Goal: Transaction & Acquisition: Purchase product/service

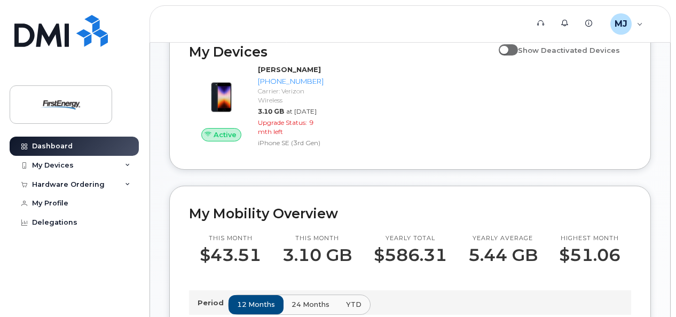
scroll to position [199, 0]
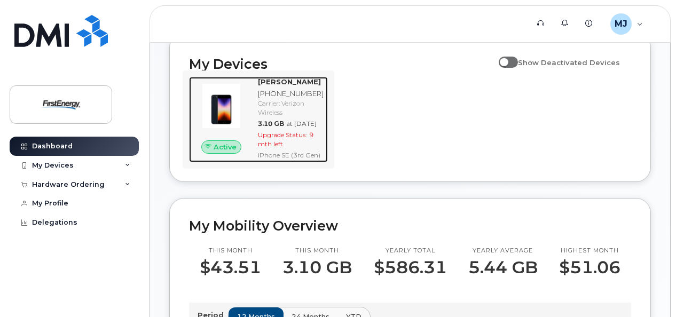
click at [279, 139] on span "Upgrade Status:" at bounding box center [282, 135] width 49 height 8
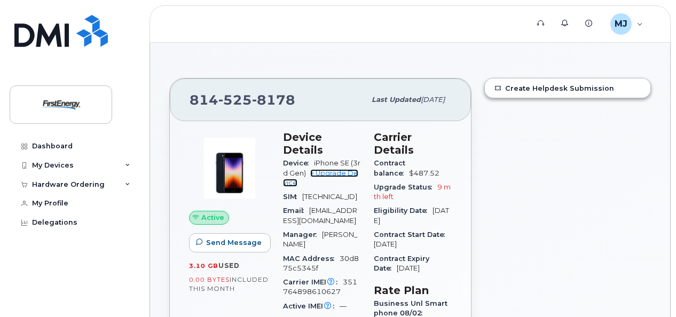
click at [331, 173] on link "+ Upgrade Device" at bounding box center [320, 178] width 75 height 18
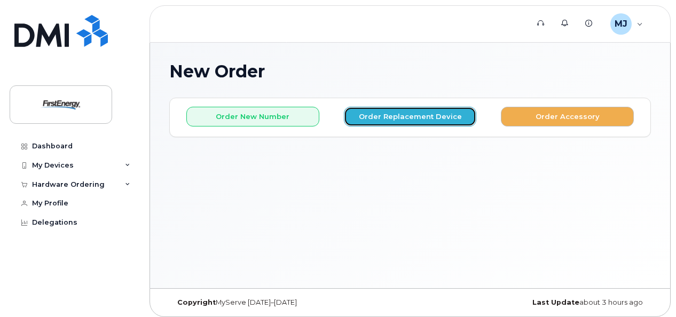
click at [418, 119] on button "Order Replacement Device" at bounding box center [410, 117] width 133 height 20
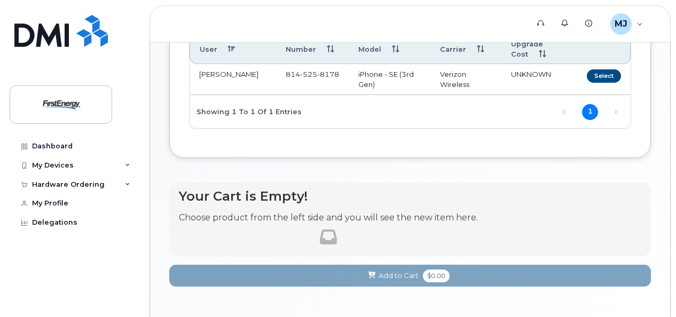
scroll to position [53, 0]
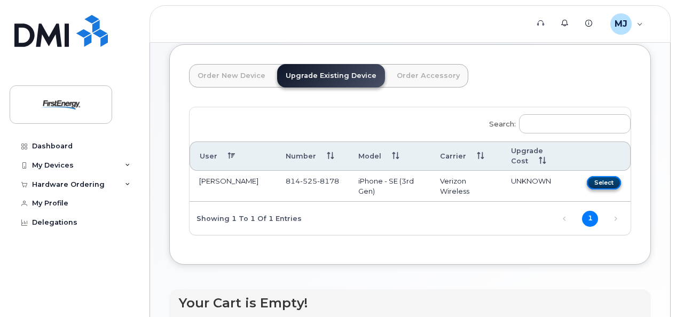
click at [601, 182] on button "Select" at bounding box center [604, 182] width 34 height 13
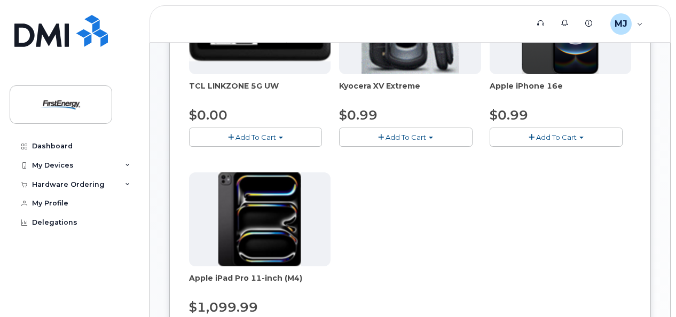
scroll to position [107, 0]
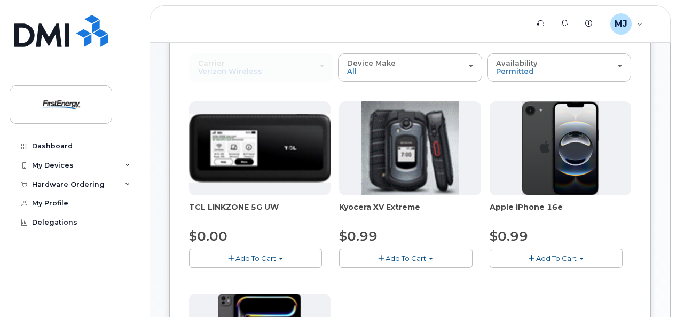
click at [554, 255] on span "Add To Cart" at bounding box center [556, 258] width 41 height 9
click at [549, 279] on link "$0.99 - 2 Year Upgrade" at bounding box center [543, 278] width 103 height 13
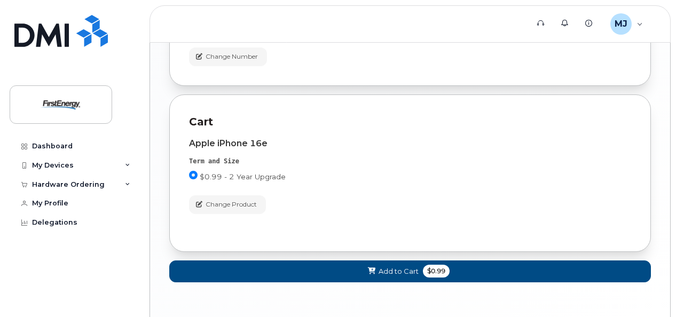
scroll to position [806, 0]
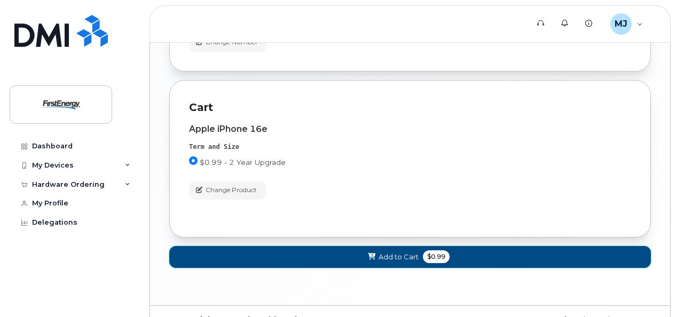
click at [390, 253] on span "Add to Cart" at bounding box center [399, 257] width 40 height 10
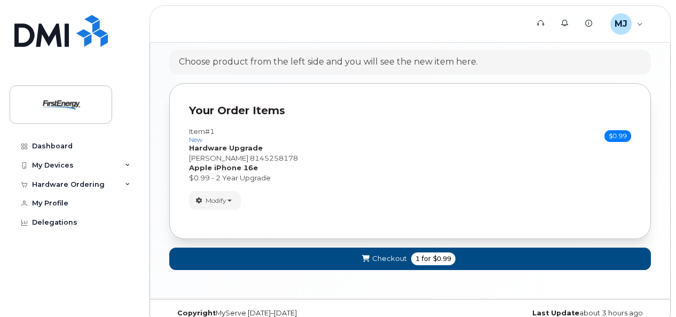
scroll to position [626, 0]
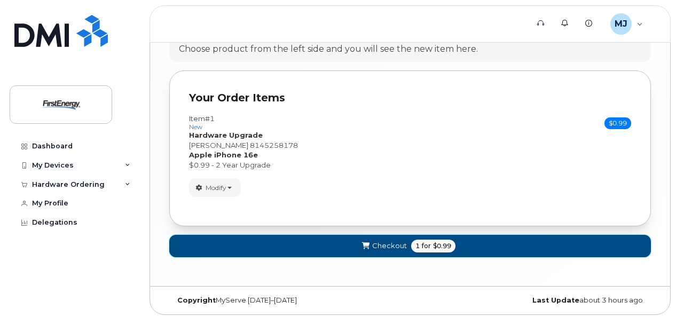
click at [386, 241] on span "Checkout" at bounding box center [389, 246] width 35 height 10
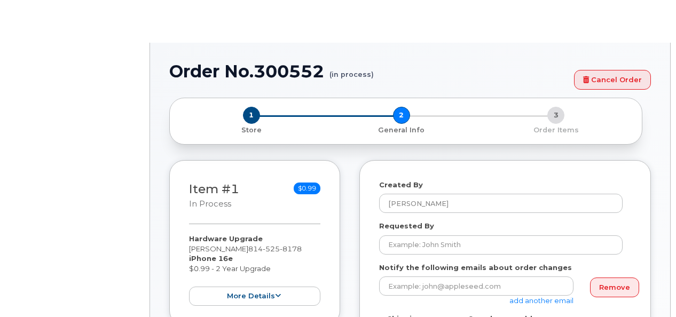
select select
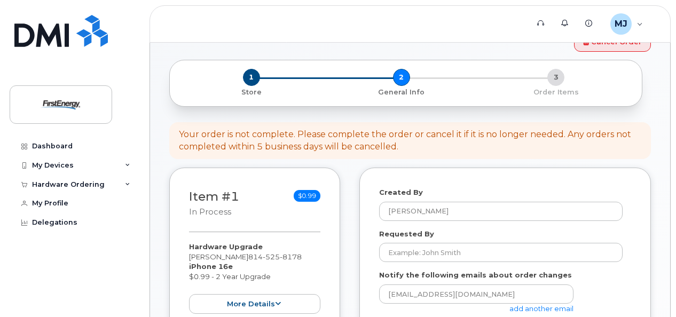
scroll to position [107, 0]
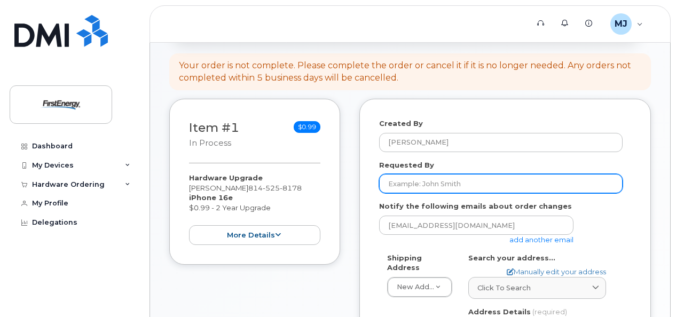
click at [430, 185] on input "Requested By" at bounding box center [501, 183] width 244 height 19
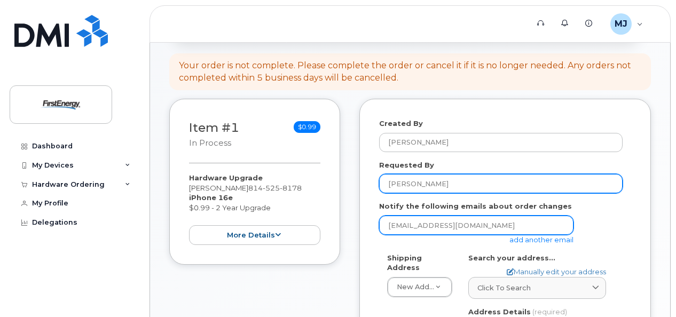
scroll to position [214, 0]
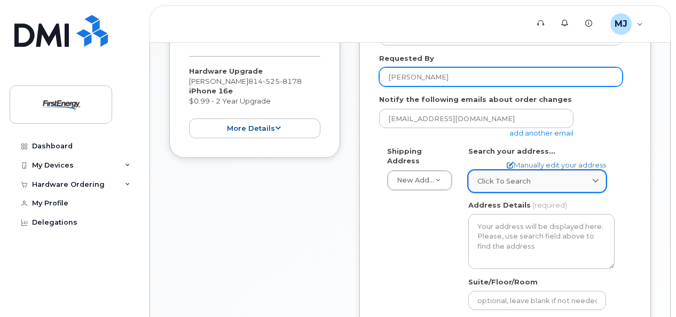
type input "Jeff Mccreery"
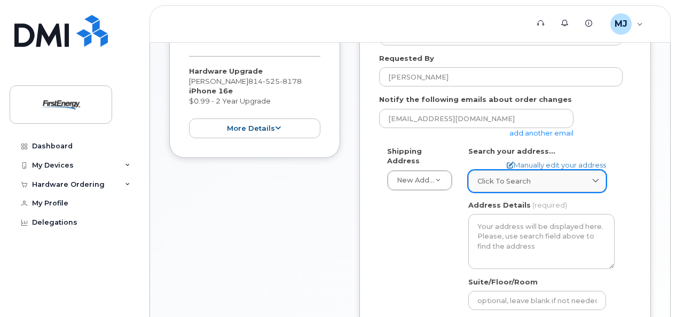
click at [493, 186] on link "Click to search" at bounding box center [537, 181] width 138 height 22
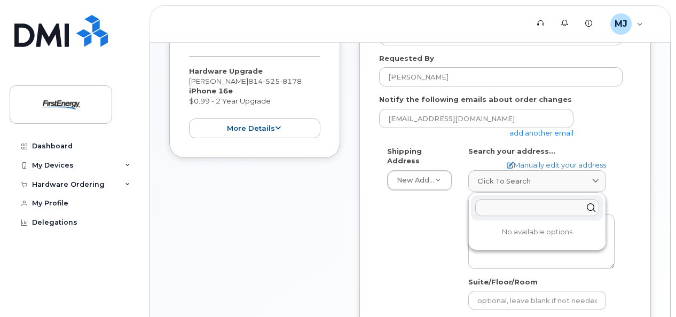
click at [492, 207] on input "text" at bounding box center [537, 207] width 124 height 17
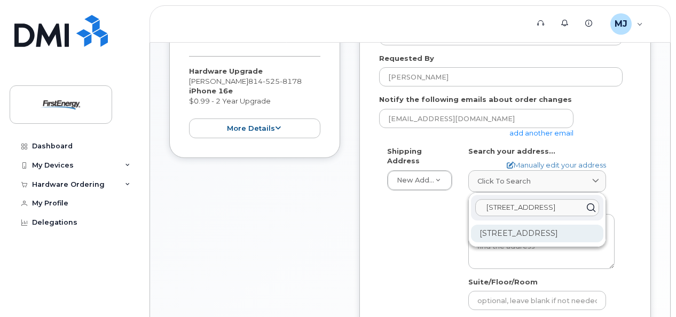
type input "367 industrial park rd"
click at [528, 239] on div "367 Industrial Park Rd Ebensburg PA 15931-4117" at bounding box center [537, 234] width 132 height 18
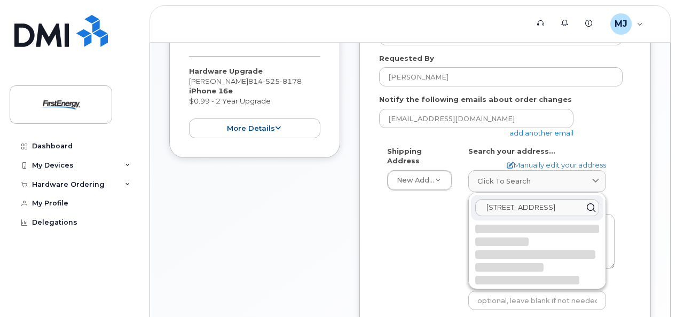
select select
type textarea "367 Industrial Park Rd EBENSBURG PA 15931-4117 UNITED STATES"
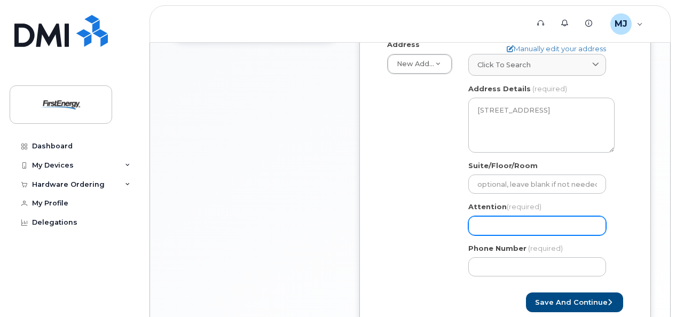
scroll to position [374, 0]
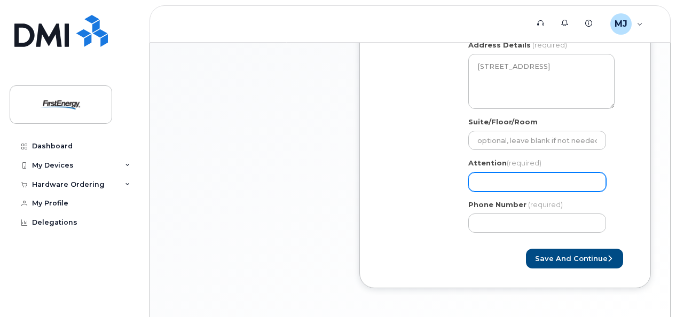
click at [508, 182] on input "Attention (required)" at bounding box center [537, 181] width 138 height 19
select select
type input "J"
select select
type input "Je"
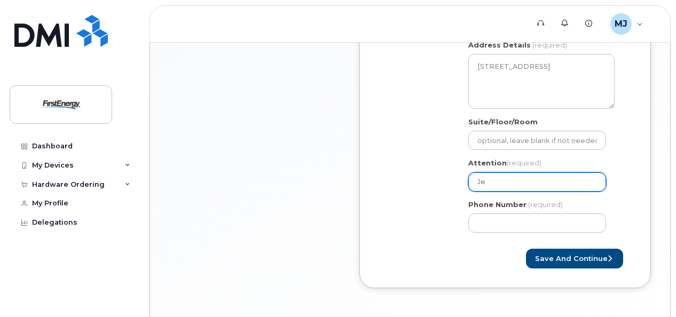
select select
type input "Jef"
select select
type input "Jeff"
select select
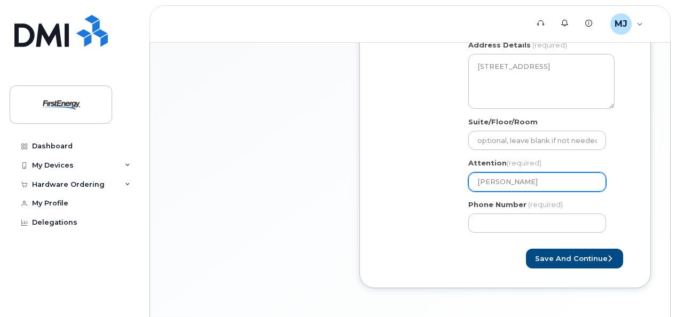
type input "Jeff M"
select select
type input "Jeff Mc"
select select
type input "Jeff Mcc"
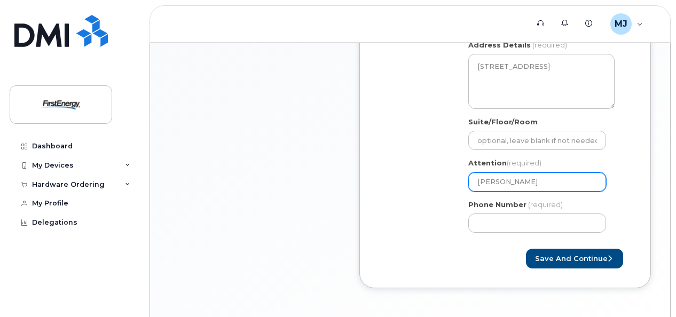
select select
type input "Jeff Mccr"
select select
type input "Jeff Mccre"
select select
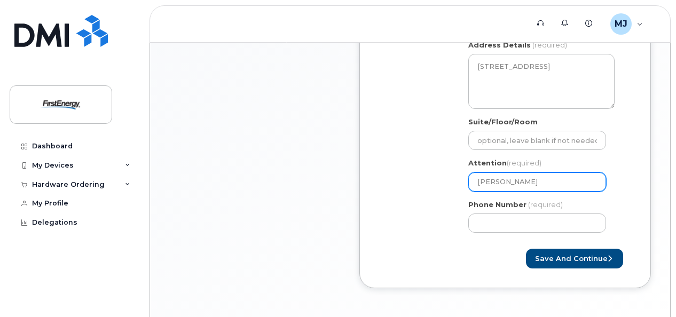
type input "Jeff Mccree"
select select
type input "Jeff Mccreer"
select select
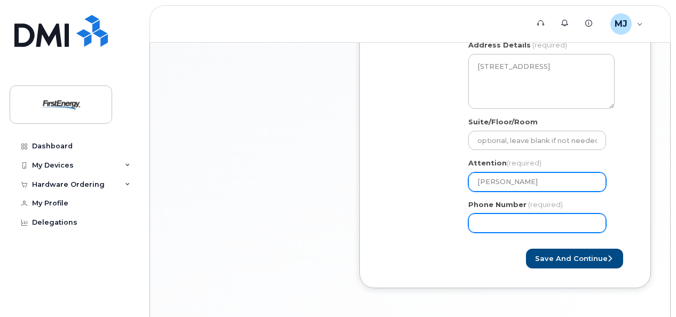
type input "Jeff Mccreery"
drag, startPoint x: 514, startPoint y: 225, endPoint x: 504, endPoint y: 216, distance: 12.9
click at [514, 225] on input "Phone Number" at bounding box center [537, 223] width 138 height 19
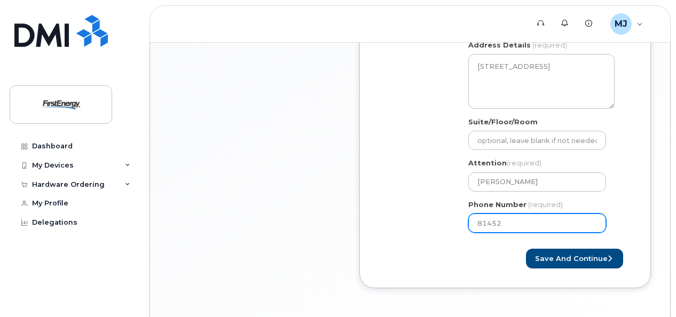
type input "814525"
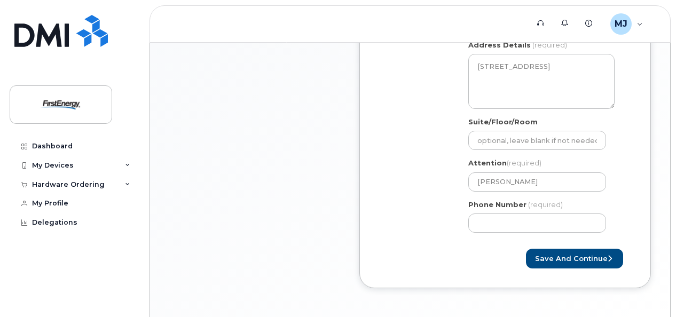
click at [431, 221] on div "Shipping Address New Address New Address PA Ebensburg Search your address... Ma…" at bounding box center [501, 113] width 244 height 255
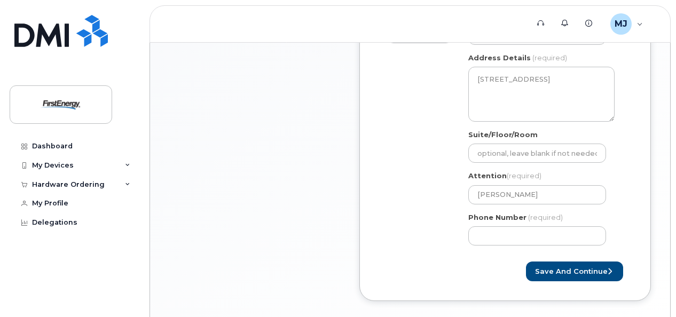
scroll to position [412, 0]
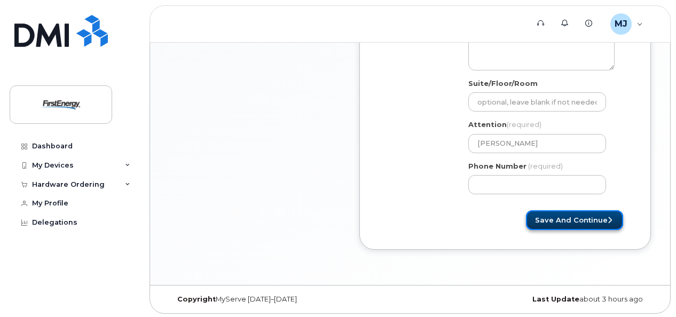
click at [574, 219] on button "Save and Continue" at bounding box center [574, 220] width 97 height 20
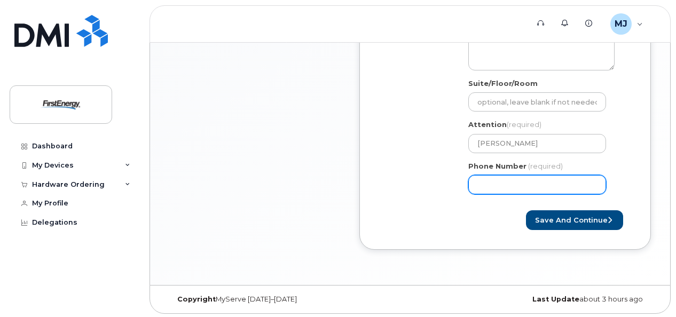
click at [492, 184] on input "Phone Number" at bounding box center [537, 184] width 138 height 19
click at [491, 185] on input "Phone Number" at bounding box center [537, 184] width 138 height 19
type input "814525817"
select select
type input "8145258178"
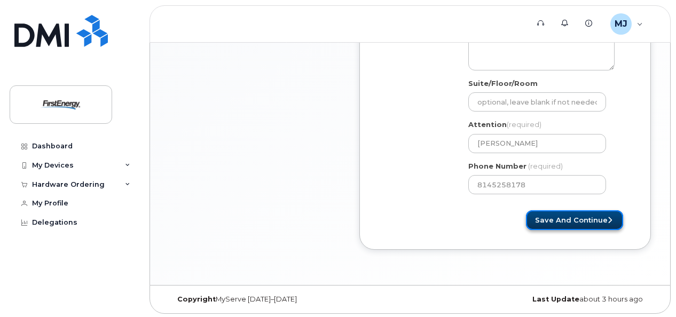
click at [571, 220] on button "Save and Continue" at bounding box center [574, 220] width 97 height 20
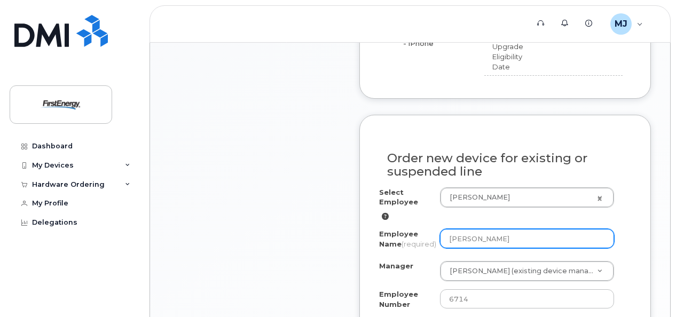
scroll to position [587, 0]
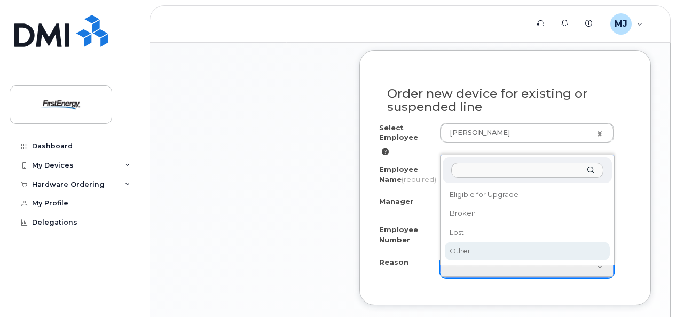
select select "other"
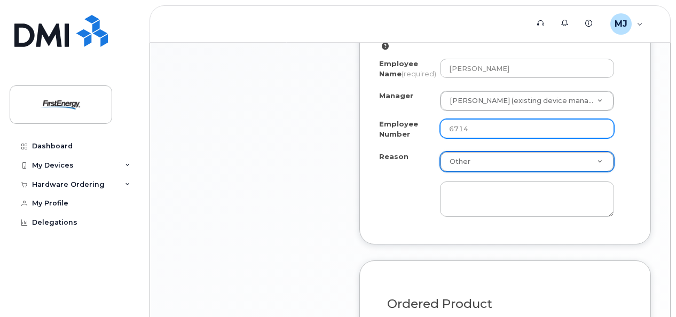
scroll to position [694, 0]
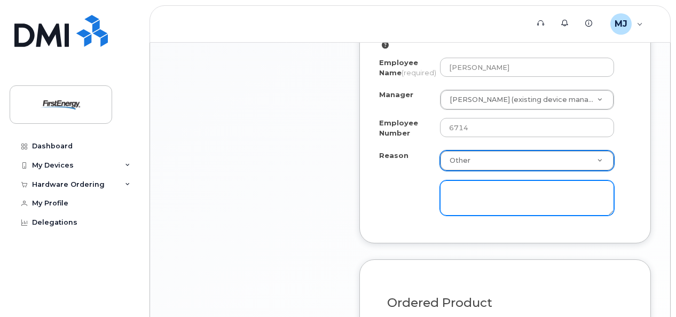
click at [461, 203] on textarea at bounding box center [527, 197] width 174 height 35
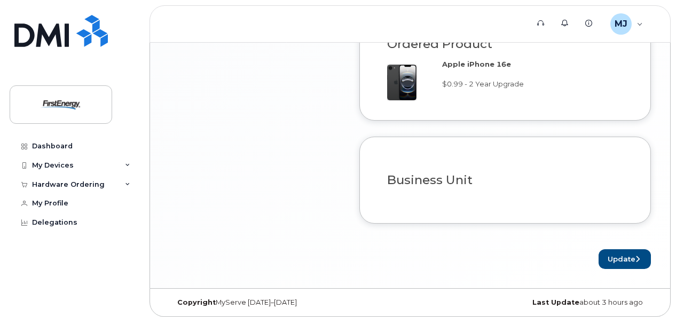
scroll to position [961, 0]
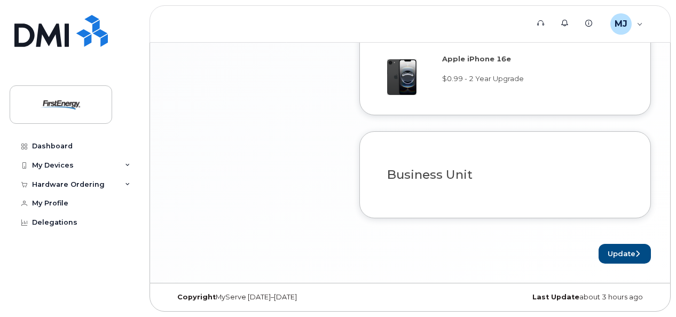
type textarea "Phone keeps resetting will not accept passwords intermittently"
click at [446, 177] on h3 "Business Unit" at bounding box center [505, 174] width 236 height 13
click at [607, 255] on button "Update" at bounding box center [625, 254] width 52 height 20
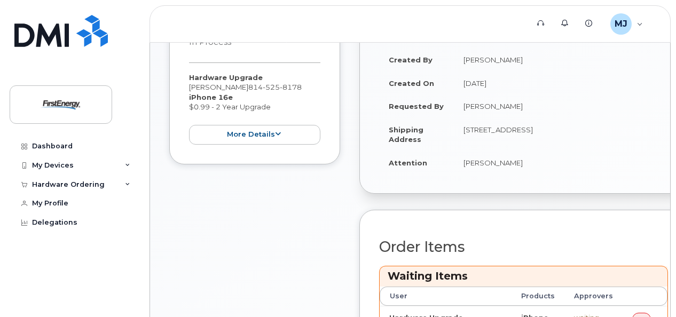
scroll to position [267, 0]
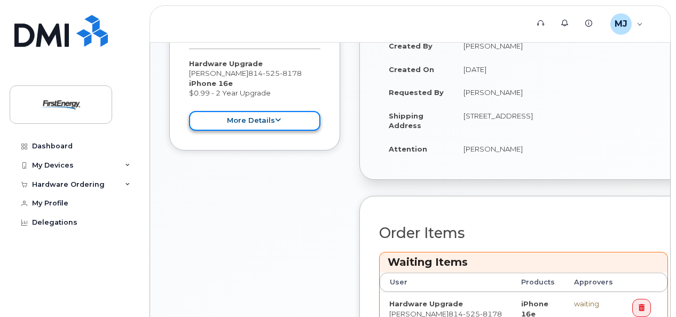
click at [249, 119] on button "more details" at bounding box center [254, 121] width 131 height 20
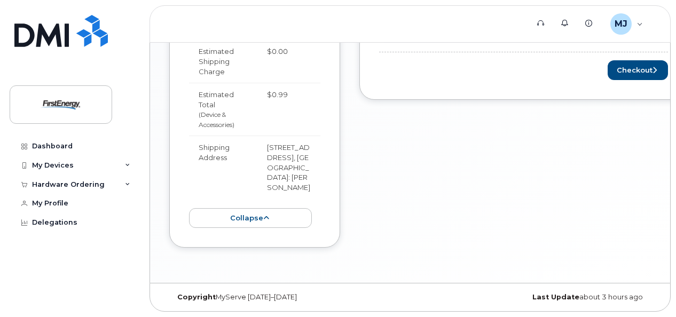
scroll to position [607, 0]
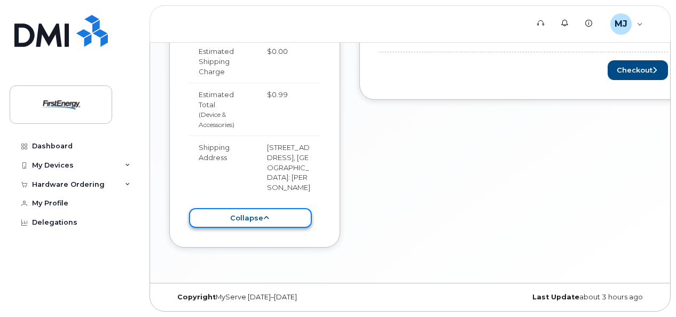
click at [273, 216] on button "collapse" at bounding box center [250, 218] width 123 height 20
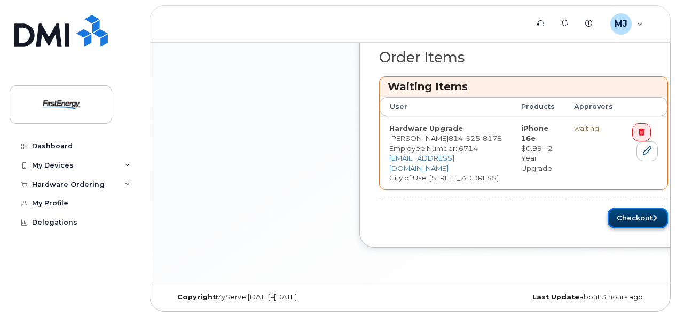
click at [630, 222] on button "Checkout" at bounding box center [638, 218] width 60 height 20
